Goal: Task Accomplishment & Management: Manage account settings

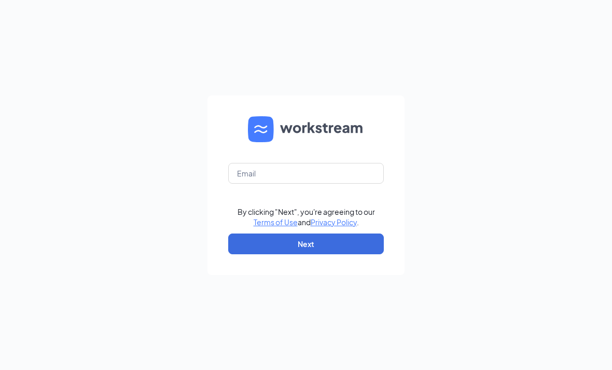
scroll to position [33, 0]
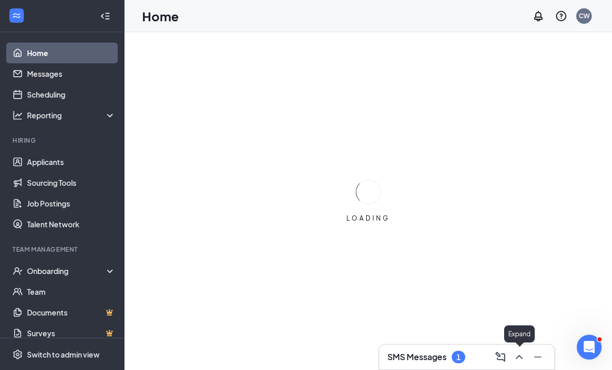
click at [522, 356] on icon "ChevronUp" at bounding box center [519, 357] width 12 height 12
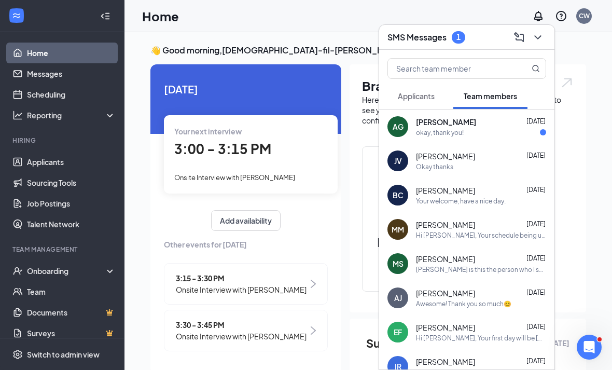
click at [400, 132] on div "AG" at bounding box center [398, 126] width 21 height 21
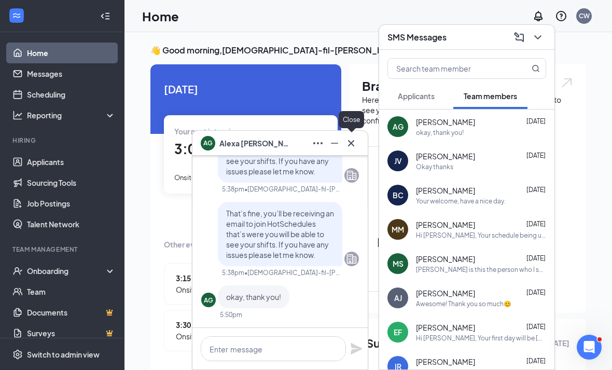
click at [349, 144] on icon "Cross" at bounding box center [351, 143] width 12 height 12
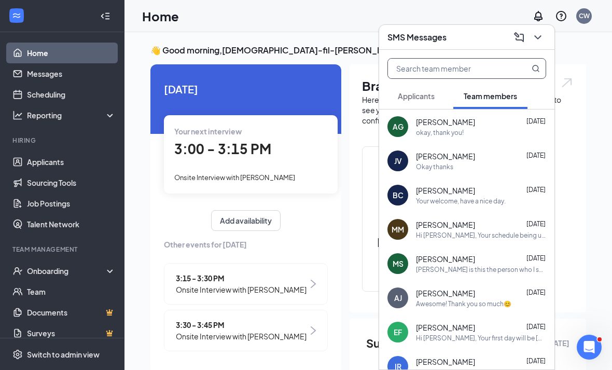
click at [536, 70] on icon "MagnifyingGlass" at bounding box center [536, 68] width 8 height 8
click at [535, 35] on icon "ChevronDown" at bounding box center [538, 37] width 12 height 12
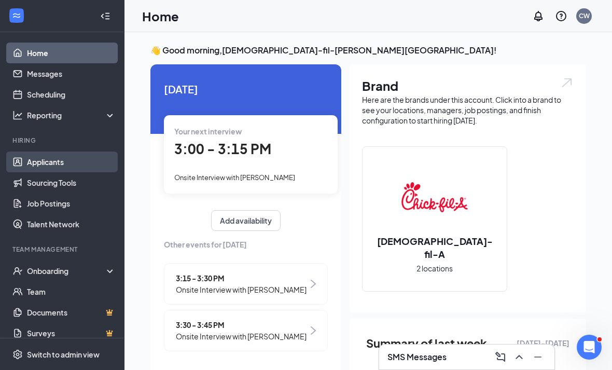
click at [27, 163] on link "Applicants" at bounding box center [71, 162] width 89 height 21
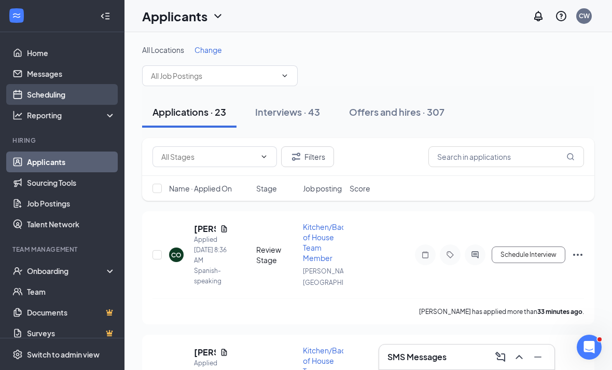
click at [33, 98] on link "Scheduling" at bounding box center [71, 94] width 89 height 21
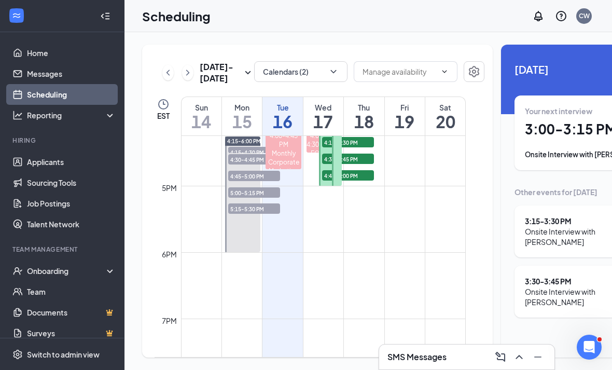
scroll to position [1081, 0]
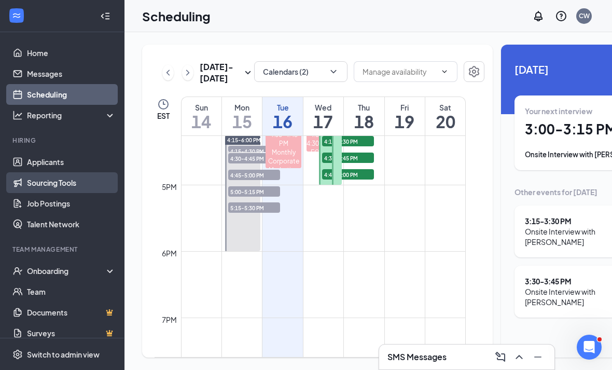
click at [91, 177] on link "Sourcing Tools" at bounding box center [71, 182] width 89 height 21
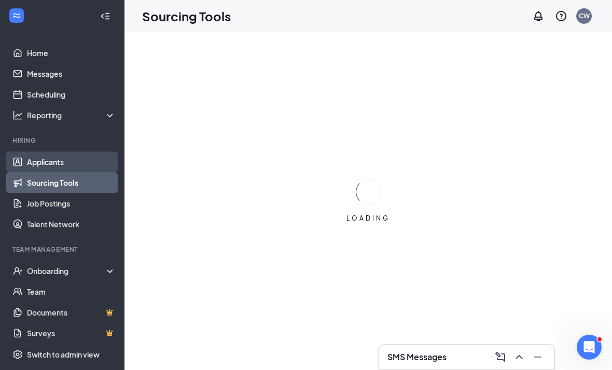
click at [86, 166] on link "Applicants" at bounding box center [71, 162] width 89 height 21
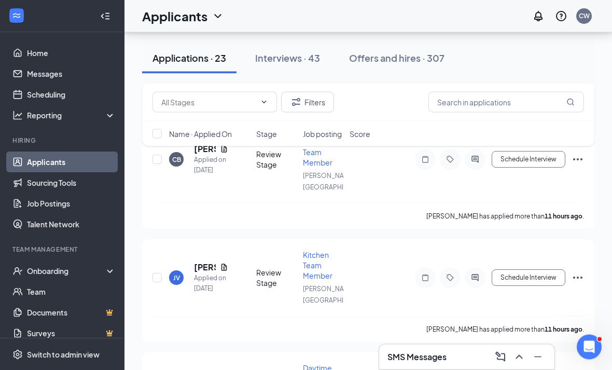
scroll to position [691, 0]
click at [520, 363] on icon "ChevronUp" at bounding box center [519, 357] width 12 height 12
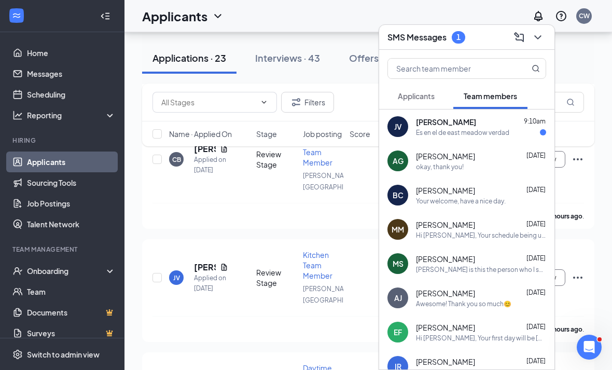
click at [455, 127] on span "[PERSON_NAME]" at bounding box center [446, 122] width 60 height 10
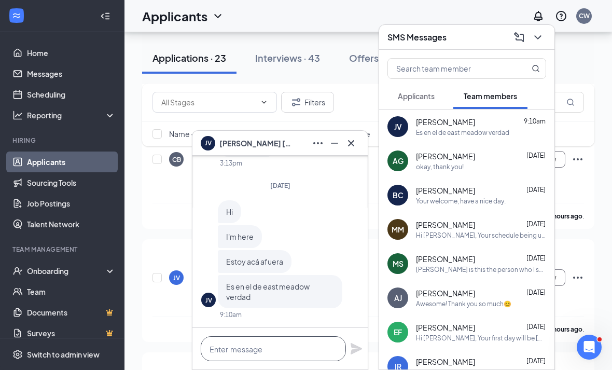
drag, startPoint x: 273, startPoint y: 377, endPoint x: 273, endPoint y: 576, distance: 198.8
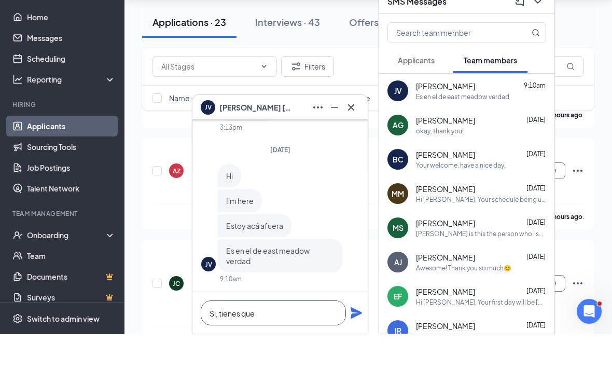
scroll to position [871, 0]
type textarea "S"
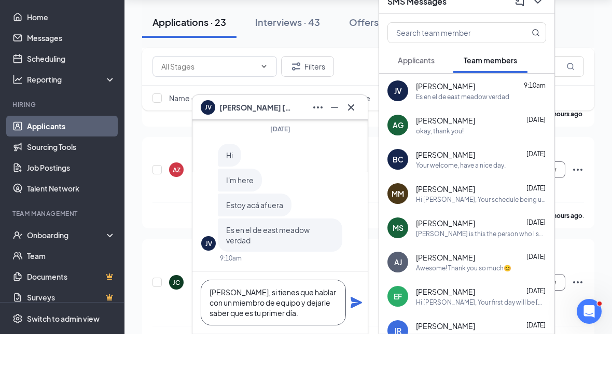
type textarea "[PERSON_NAME], si tienes que hablar con un miembro de equipo y dejarle saber qu…"
click at [354, 340] on icon "Plane" at bounding box center [356, 338] width 11 height 11
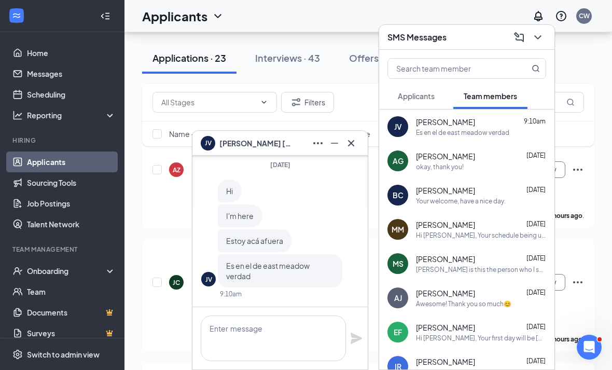
scroll to position [0, 0]
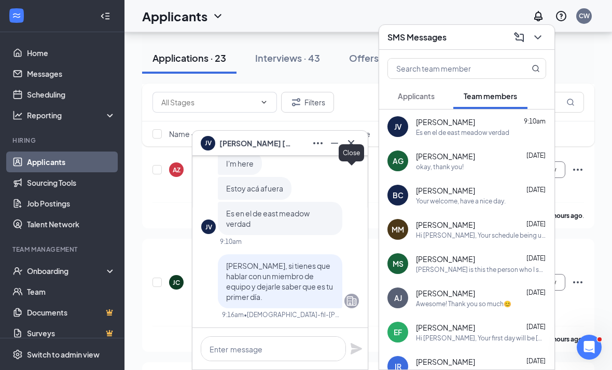
click at [353, 146] on icon "Cross" at bounding box center [351, 143] width 6 height 6
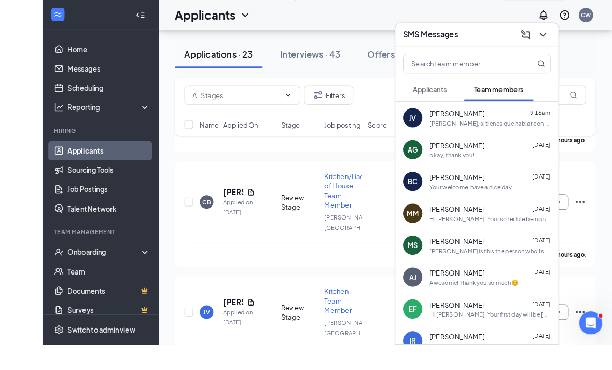
scroll to position [634, 0]
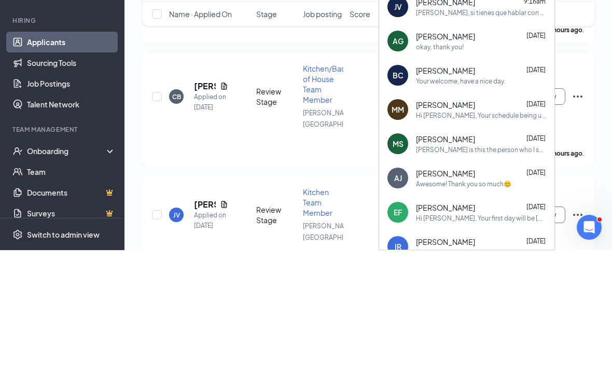
click at [548, 144] on div "AG [PERSON_NAME] [DATE] okay, thank you!" at bounding box center [466, 161] width 175 height 34
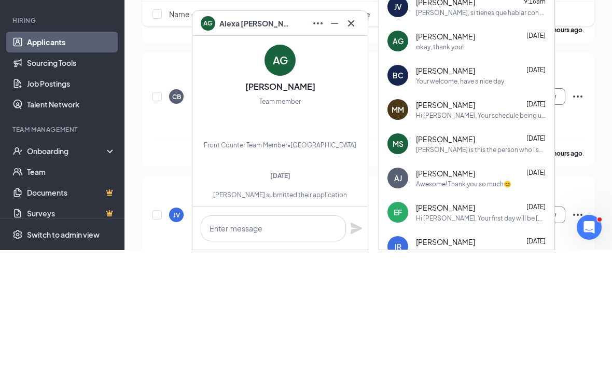
scroll to position [754, 0]
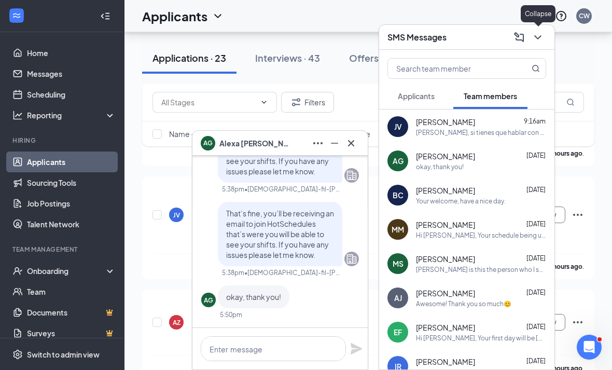
click at [544, 36] on icon "ChevronDown" at bounding box center [538, 37] width 12 height 12
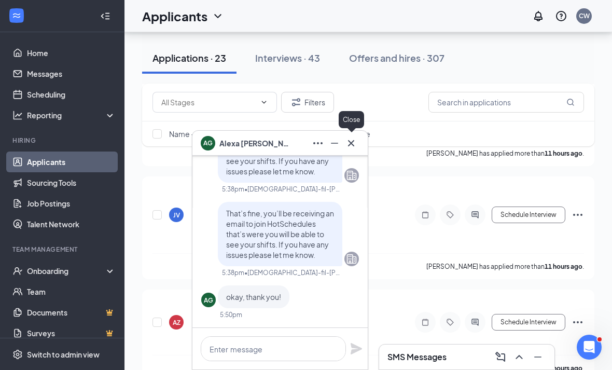
click at [350, 144] on icon "Cross" at bounding box center [351, 143] width 12 height 12
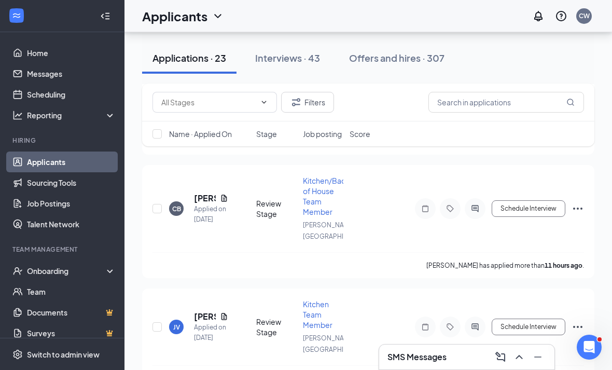
scroll to position [591, 0]
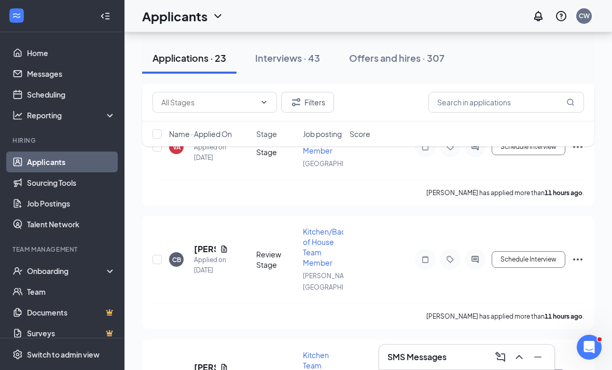
click at [276, 76] on div "Applications · 23 Interviews · 43 Offers and hires · 307" at bounding box center [368, 58] width 453 height 52
click at [276, 72] on button "Interviews · 43" at bounding box center [288, 58] width 86 height 31
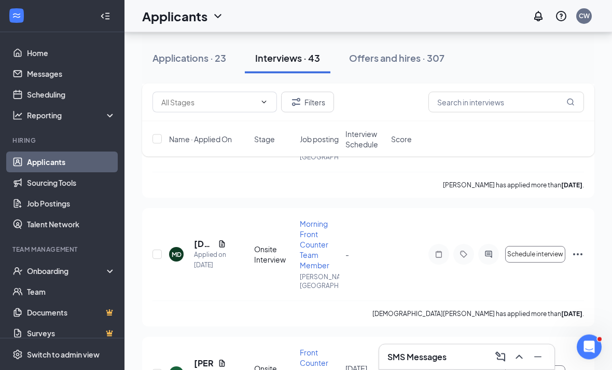
scroll to position [1751, 0]
click at [476, 116] on div "Filters" at bounding box center [368, 103] width 453 height 38
click at [454, 92] on input "text" at bounding box center [507, 102] width 156 height 21
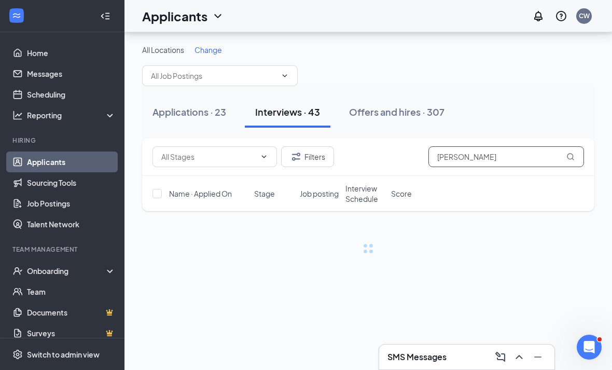
scroll to position [33, 0]
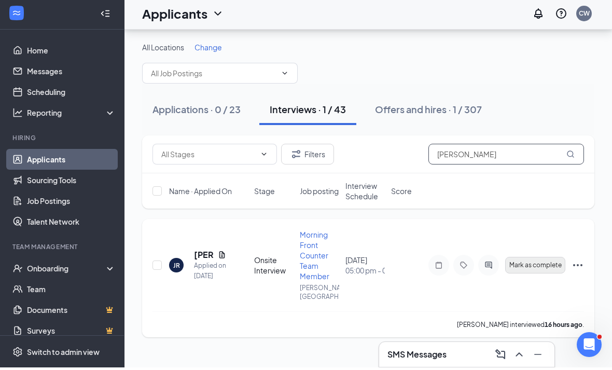
type input "[PERSON_NAME]"
click at [555, 264] on span "Mark as complete" at bounding box center [536, 267] width 52 height 7
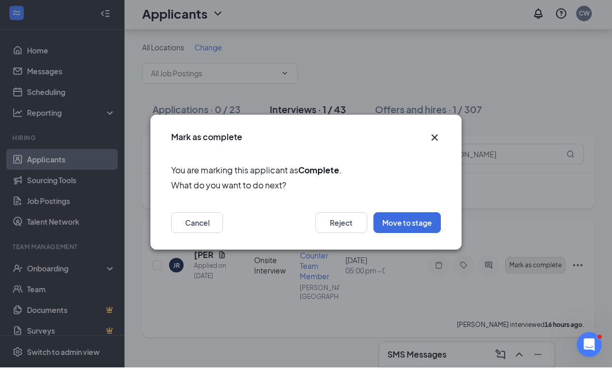
scroll to position [0, 0]
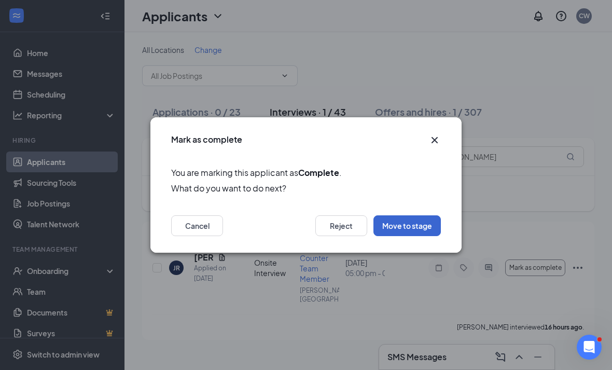
click at [386, 236] on button "Move to stage" at bounding box center [407, 225] width 67 height 21
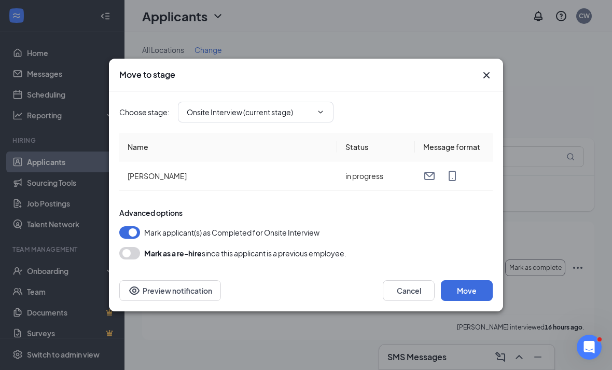
type input "Hiring Complete (final stage)"
click at [142, 301] on button "Preview notification" at bounding box center [170, 290] width 102 height 21
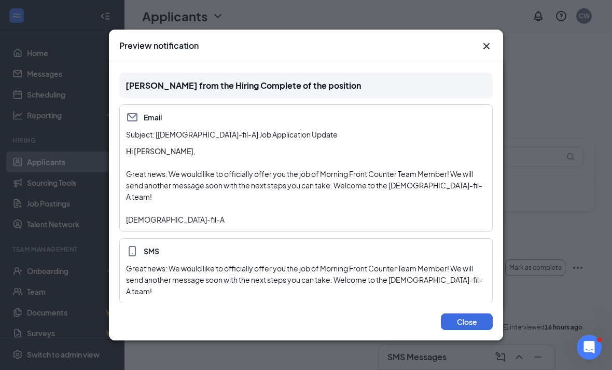
click at [480, 51] on div "Preview notification" at bounding box center [306, 45] width 374 height 11
click at [500, 62] on div "Preview notification" at bounding box center [306, 46] width 394 height 33
click at [498, 62] on div "Preview notification" at bounding box center [306, 46] width 394 height 33
click at [487, 52] on icon "Cross" at bounding box center [487, 46] width 12 height 12
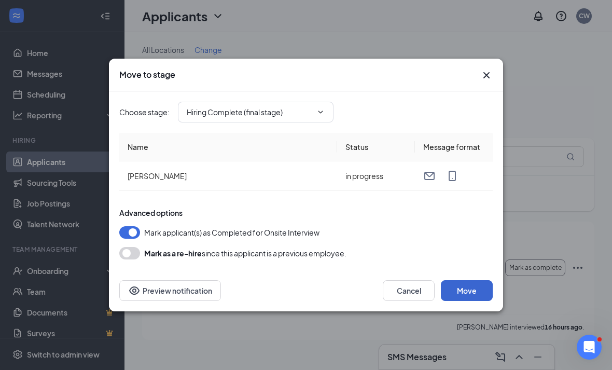
click at [469, 301] on button "Move" at bounding box center [467, 290] width 52 height 21
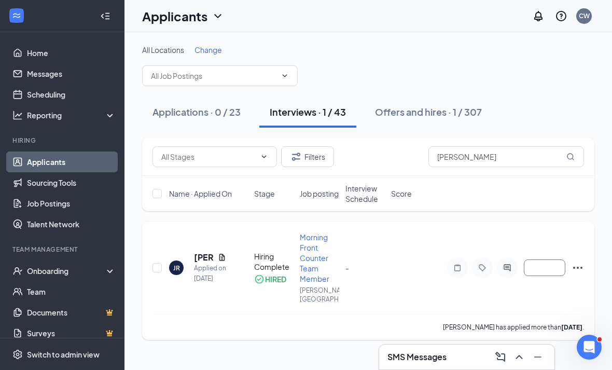
click at [577, 267] on icon "Ellipses" at bounding box center [578, 268] width 12 height 12
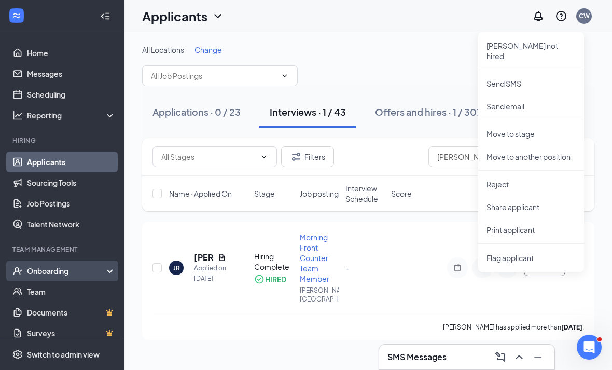
click at [98, 266] on div "Onboarding" at bounding box center [67, 271] width 80 height 10
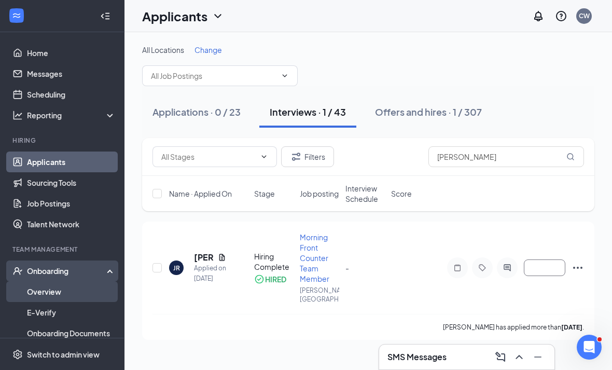
click at [94, 282] on link "Overview" at bounding box center [71, 291] width 89 height 21
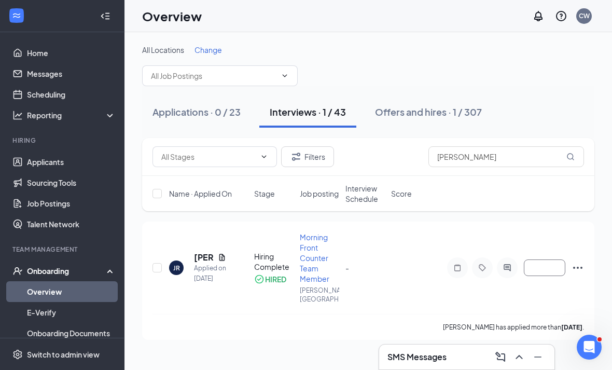
scroll to position [33, 0]
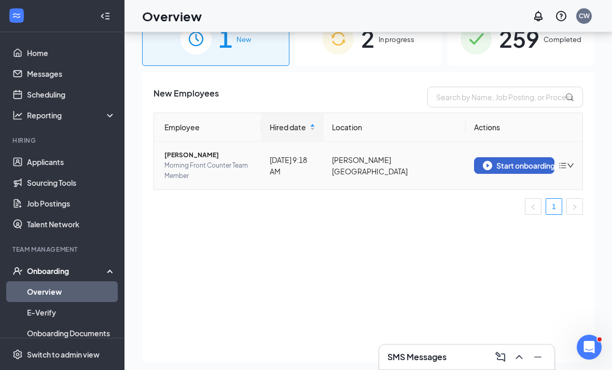
click at [515, 171] on button "Start onboarding" at bounding box center [514, 165] width 80 height 17
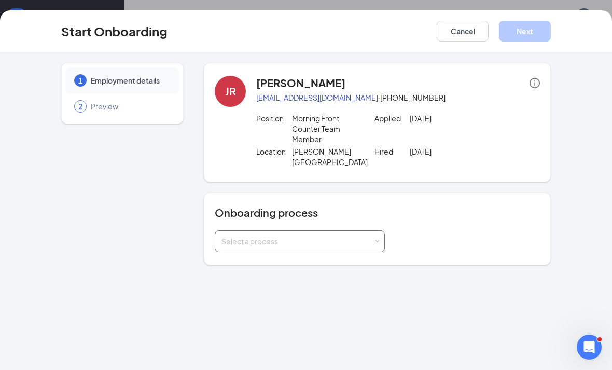
click at [260, 236] on div "Select a process" at bounding box center [298, 241] width 152 height 10
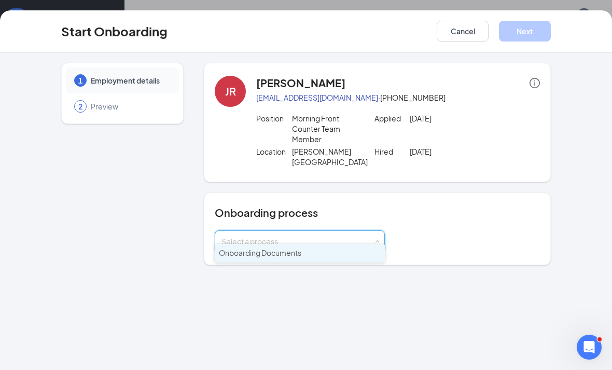
click at [260, 255] on span "Onboarding Documents" at bounding box center [260, 252] width 83 height 9
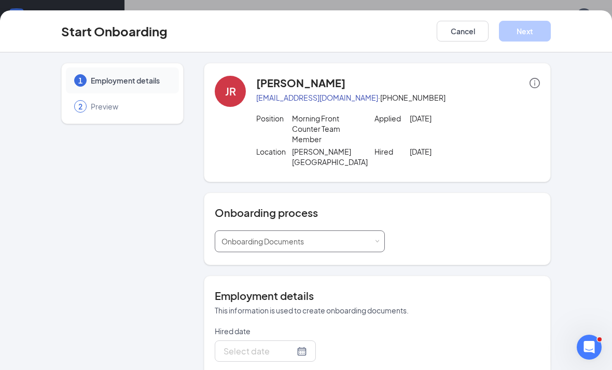
type input "[DATE]"
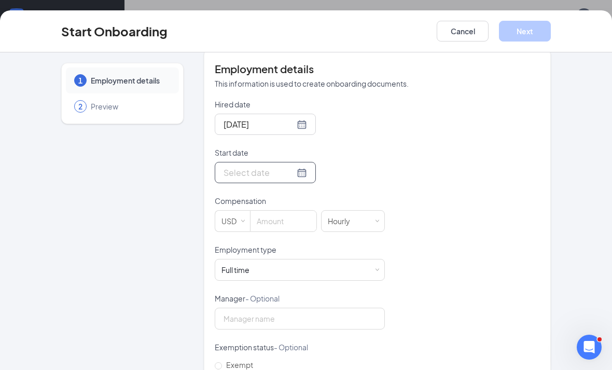
scroll to position [229, 0]
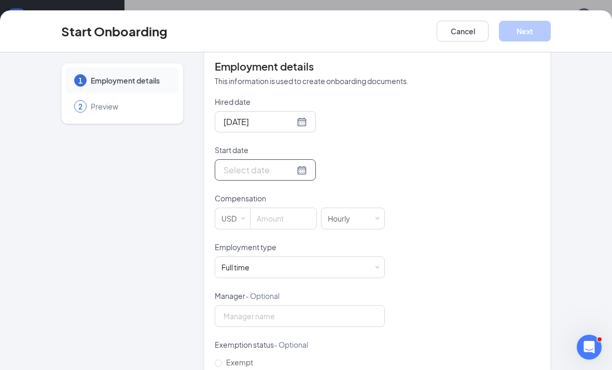
click at [295, 164] on div at bounding box center [266, 170] width 84 height 13
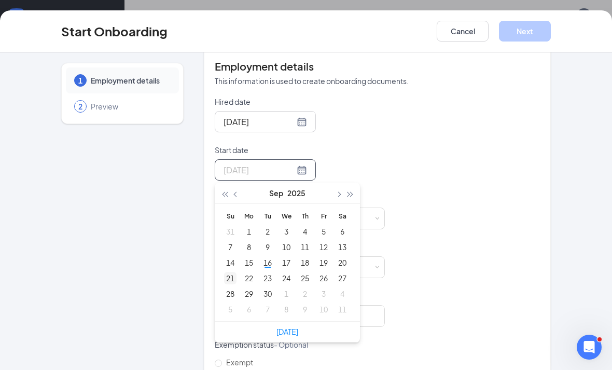
type input "[DATE]"
click at [226, 272] on div "21" at bounding box center [230, 278] width 12 height 12
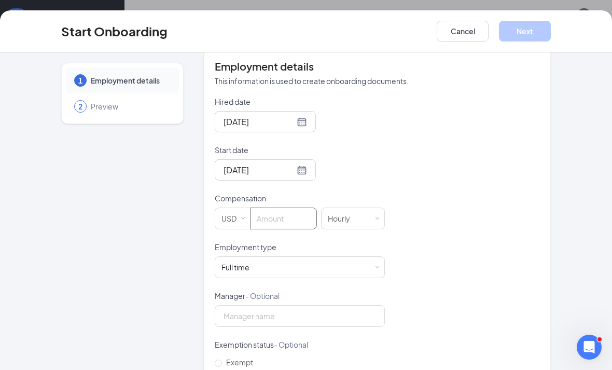
drag, startPoint x: 273, startPoint y: 216, endPoint x: -1, endPoint y: -34, distance: 370.3
click at [0, 0] on html "Home Messages Scheduling Reporting Hiring Applicants Sourcing Tools Job Posting…" at bounding box center [306, 152] width 612 height 370
click at [308, 218] on span "Decrease Value" at bounding box center [311, 223] width 11 height 10
click at [279, 208] on input "0" at bounding box center [284, 218] width 66 height 21
type input "16.75"
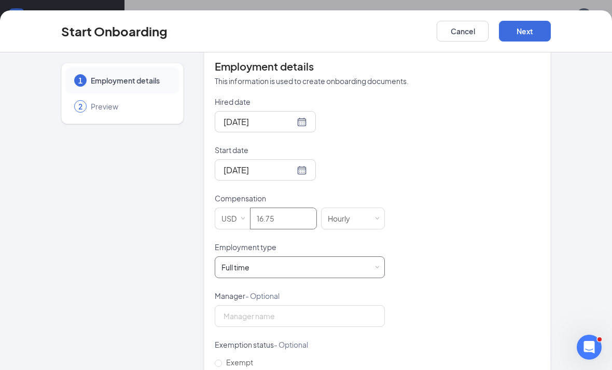
click at [246, 262] on div "Full time" at bounding box center [236, 267] width 28 height 10
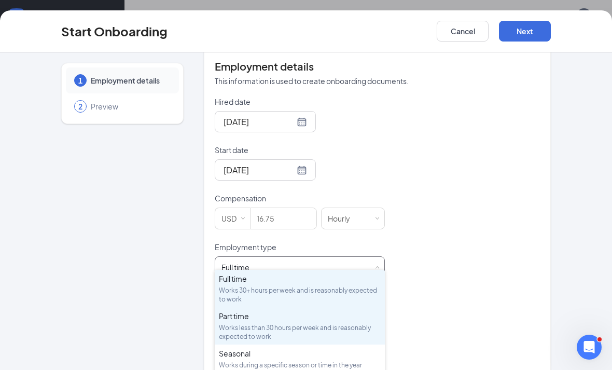
click at [263, 310] on li "Part time Works less than 30 hours per week and is reasonably expected to work" at bounding box center [300, 325] width 170 height 37
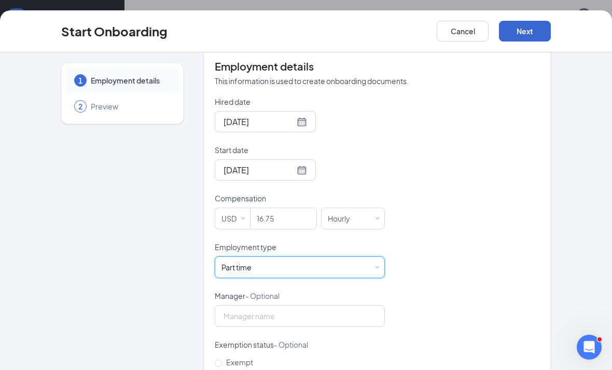
click at [516, 35] on button "Next" at bounding box center [525, 31] width 52 height 21
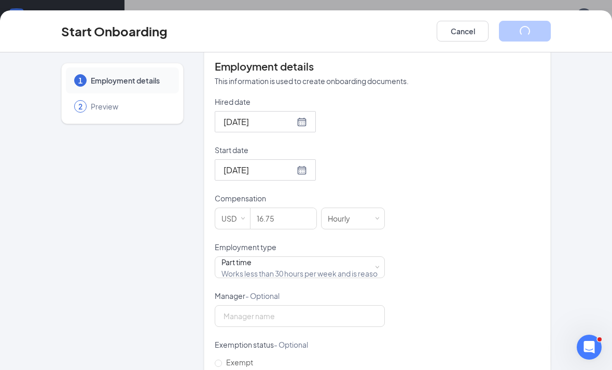
scroll to position [6, 0]
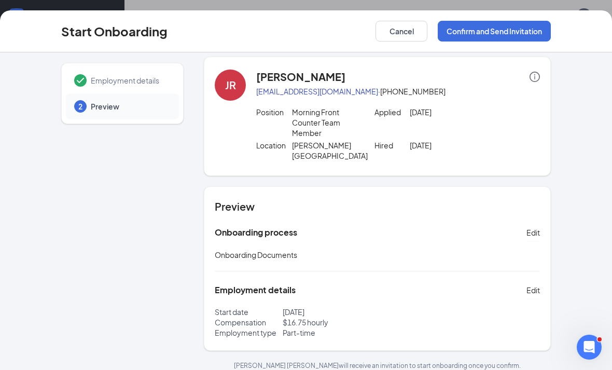
click at [459, 46] on div "Start Onboarding Cancel Confirm and Send Invitation" at bounding box center [306, 31] width 612 height 42
click at [482, 25] on button "Confirm and Send Invitation" at bounding box center [494, 31] width 113 height 21
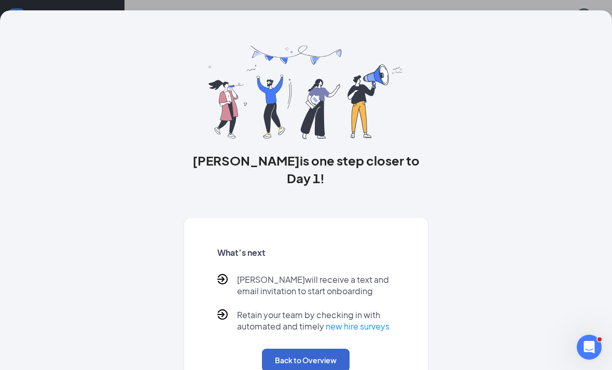
click at [279, 349] on button "Back to Overview" at bounding box center [306, 360] width 88 height 23
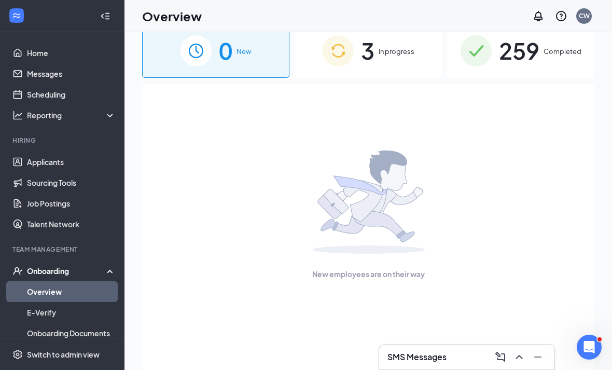
scroll to position [17, 0]
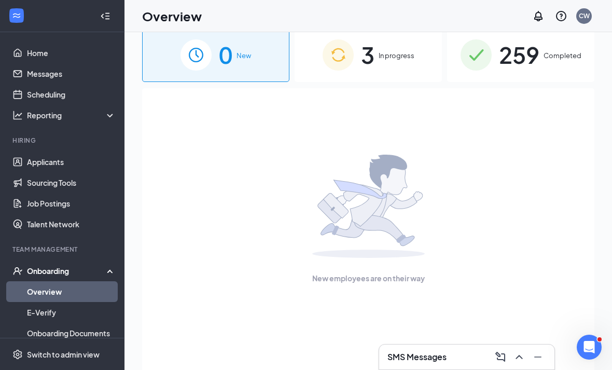
click at [419, 84] on div "0 New 3 In progress 259 Completed New employees are on their way" at bounding box center [368, 208] width 453 height 360
click at [418, 70] on div "3 In progress" at bounding box center [368, 55] width 147 height 55
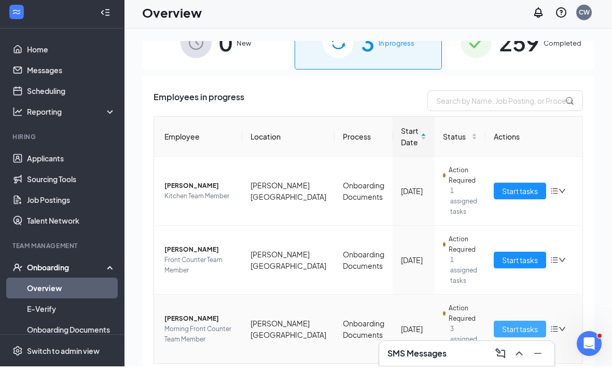
scroll to position [4, 0]
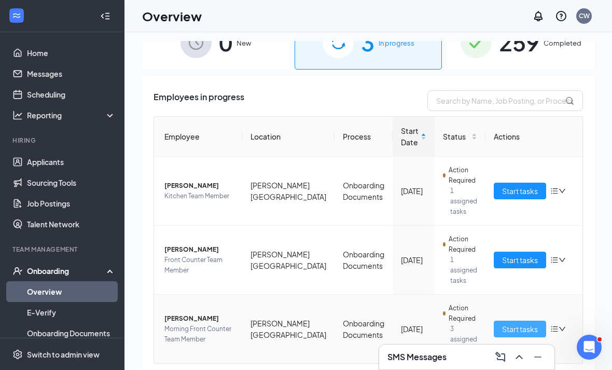
click at [502, 328] on span "Start tasks" at bounding box center [520, 328] width 36 height 11
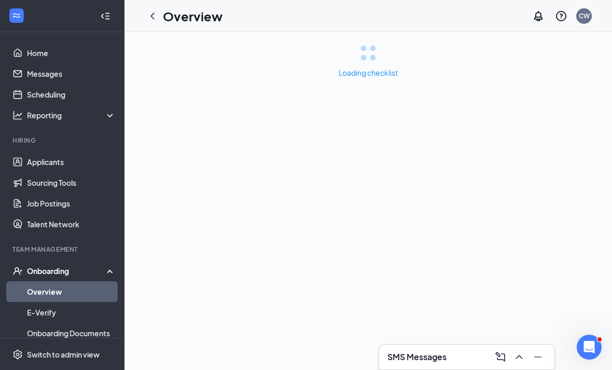
scroll to position [33, 0]
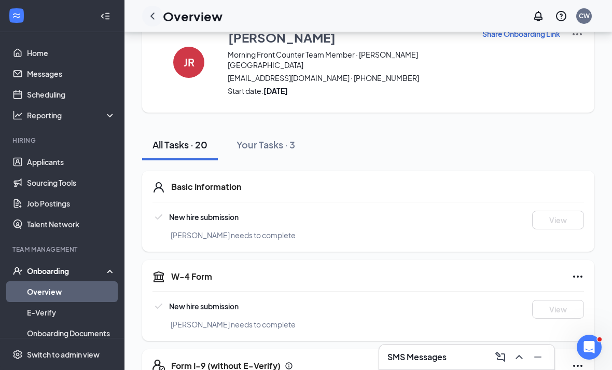
click at [150, 18] on icon "ChevronLeft" at bounding box center [152, 16] width 12 height 12
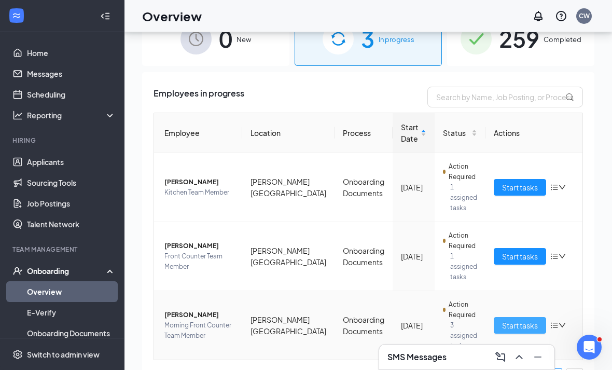
click at [507, 322] on span "Start tasks" at bounding box center [520, 325] width 36 height 11
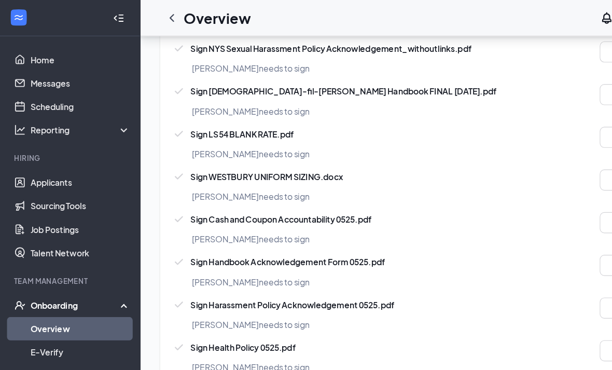
scroll to position [771, 0]
